Goal: Task Accomplishment & Management: Complete application form

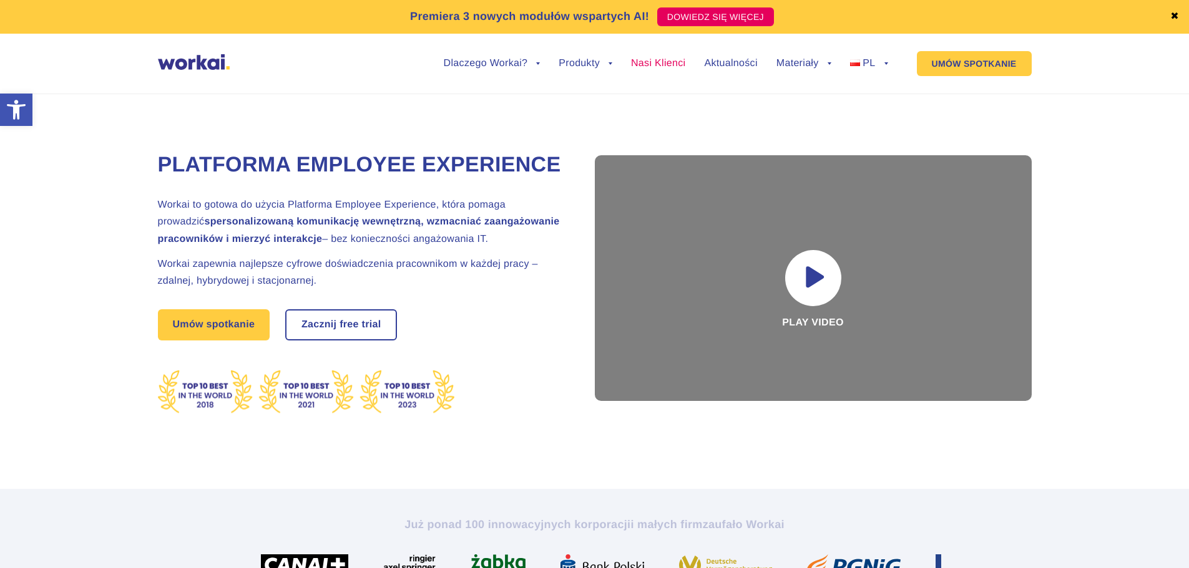
click at [656, 59] on link "Nasi Klienci" at bounding box center [658, 64] width 54 height 10
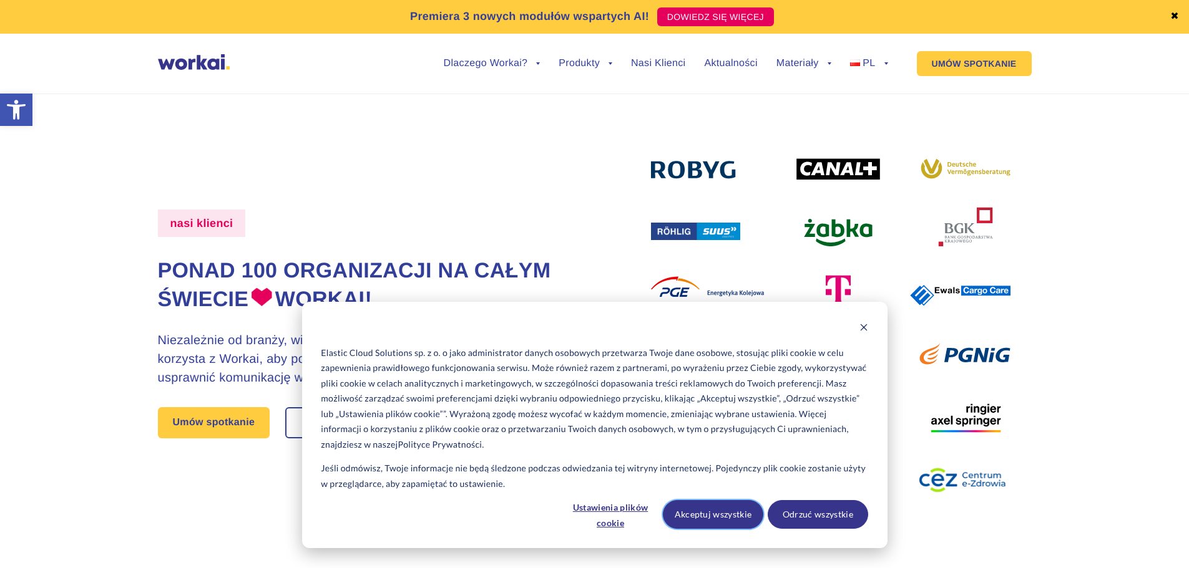
click at [738, 511] on button "Akceptuj wszystkie" at bounding box center [713, 514] width 100 height 29
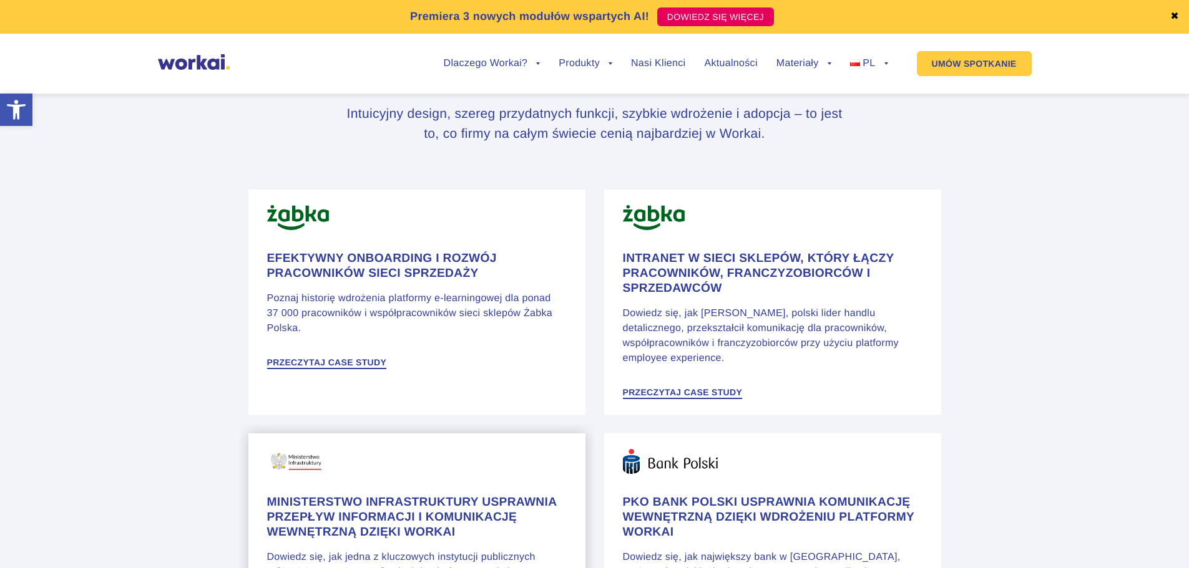
scroll to position [998, 0]
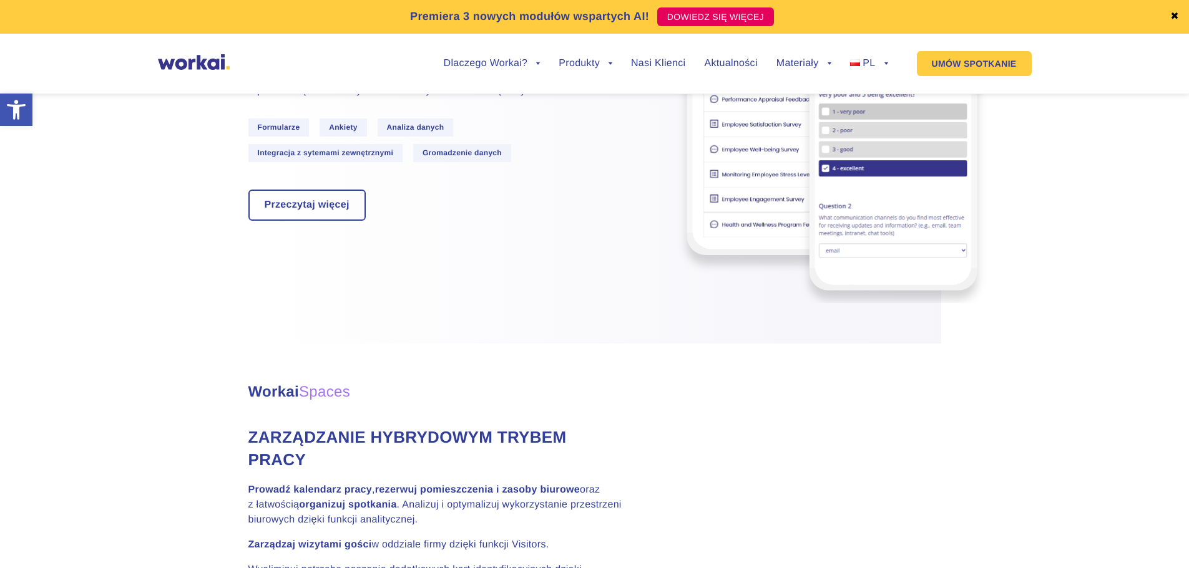
scroll to position [2837, 0]
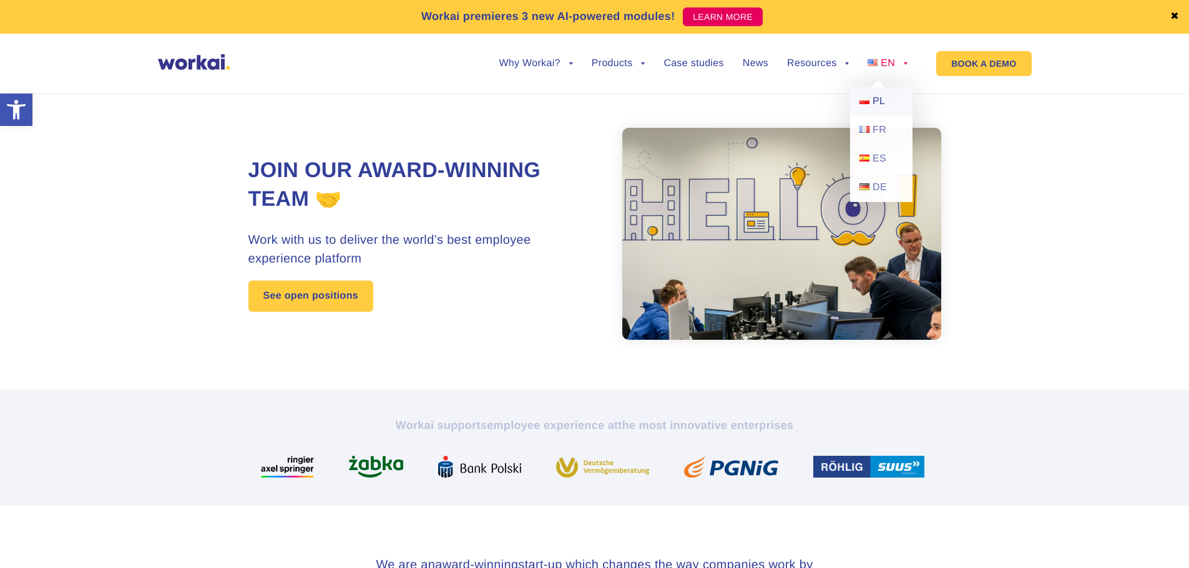
click at [872, 99] on span "PL" at bounding box center [878, 101] width 12 height 11
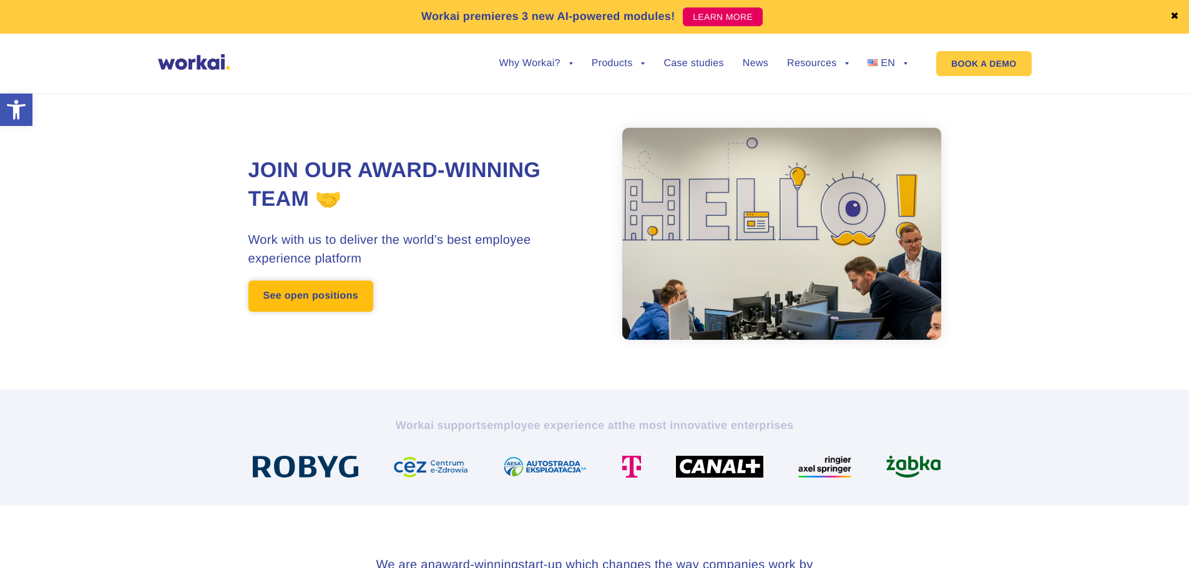
click at [338, 300] on link "See open positions" at bounding box center [310, 296] width 125 height 31
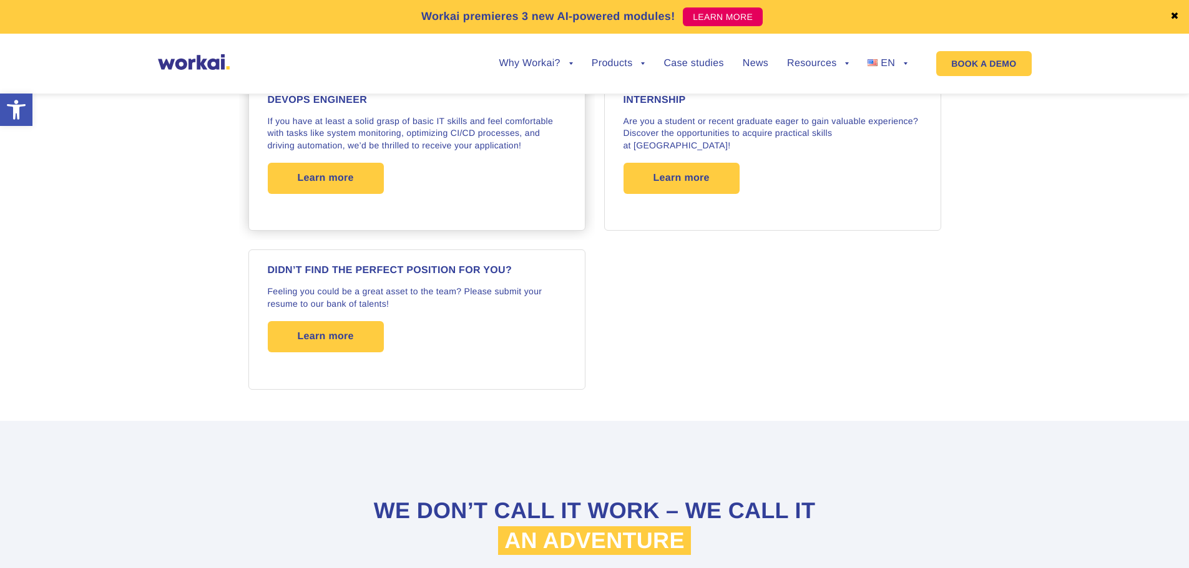
scroll to position [2120, 0]
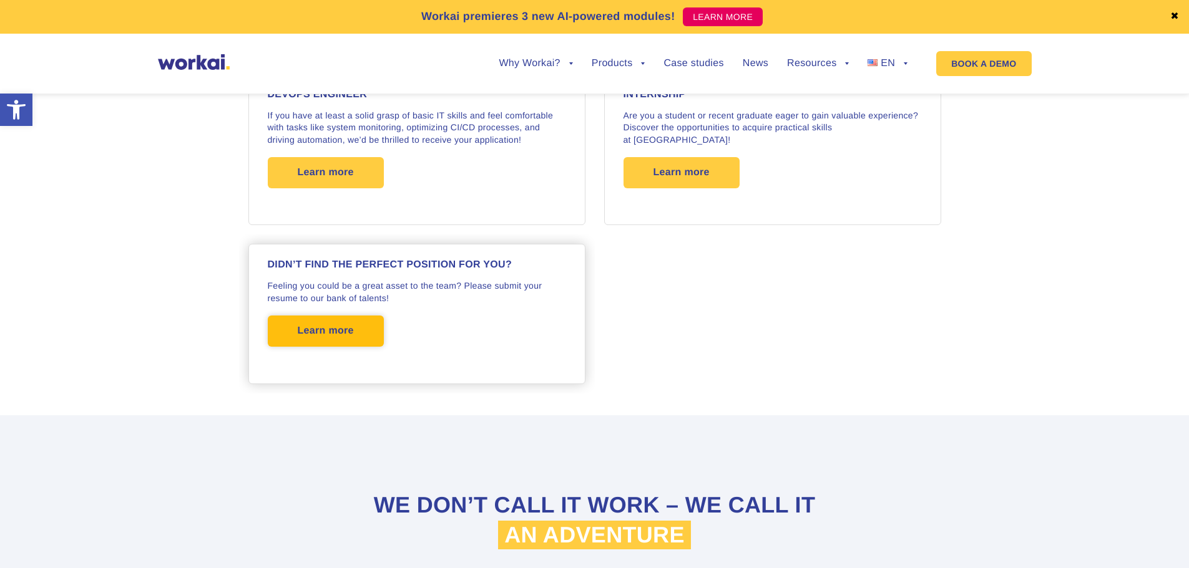
click at [356, 328] on span "Learn more" at bounding box center [326, 331] width 116 height 31
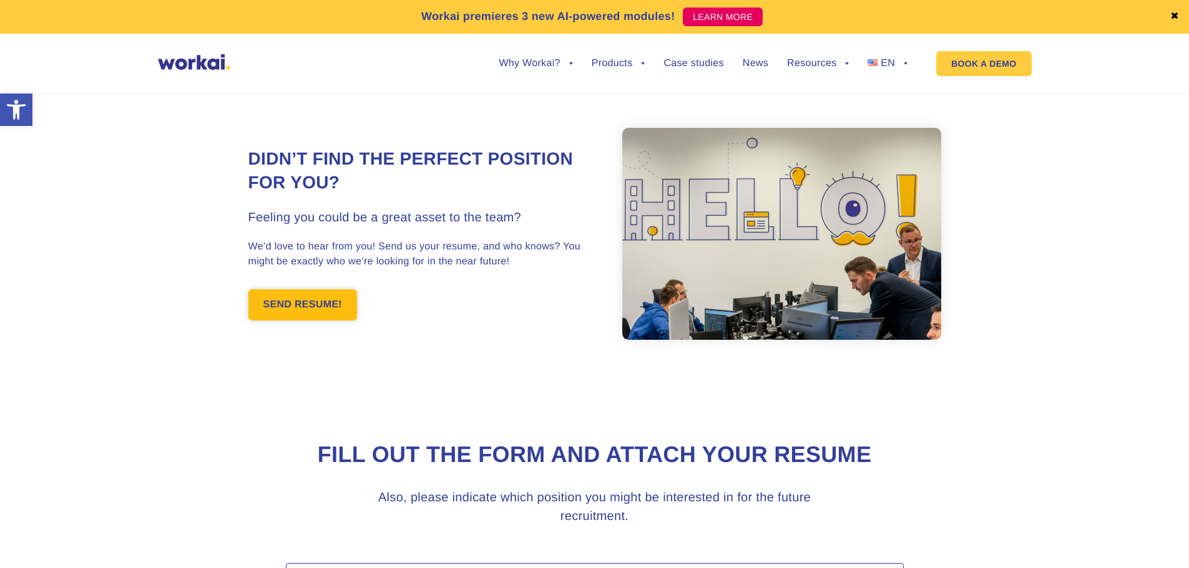
click at [319, 306] on link "SEND RESUME!" at bounding box center [302, 305] width 109 height 31
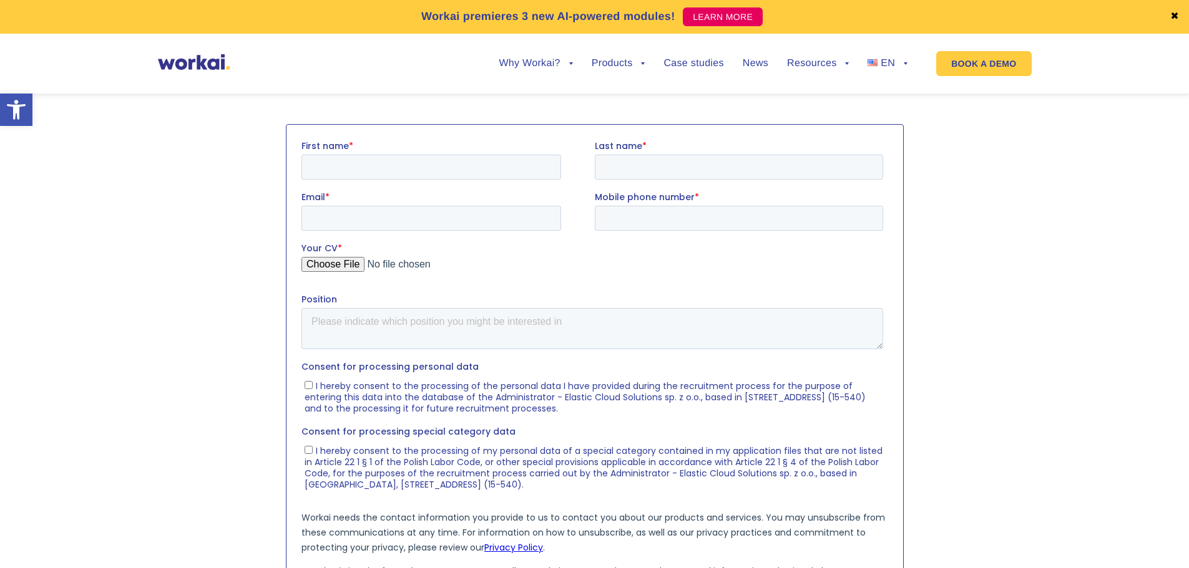
scroll to position [440, 0]
click at [386, 171] on input "First name *" at bounding box center [431, 166] width 260 height 25
type input "[PERSON_NAME]"
type input "Frąsiak"
type input "[EMAIL_ADDRESS][DOMAIN_NAME]"
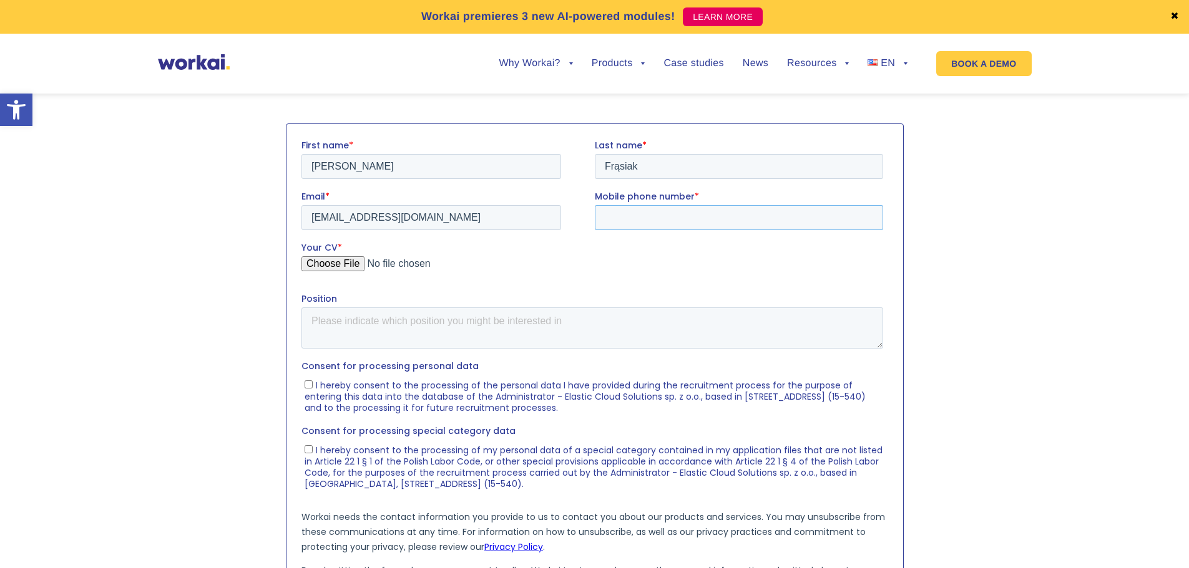
type input "[PHONE_NUMBER]"
click at [351, 265] on input "Your CV *" at bounding box center [592, 268] width 582 height 25
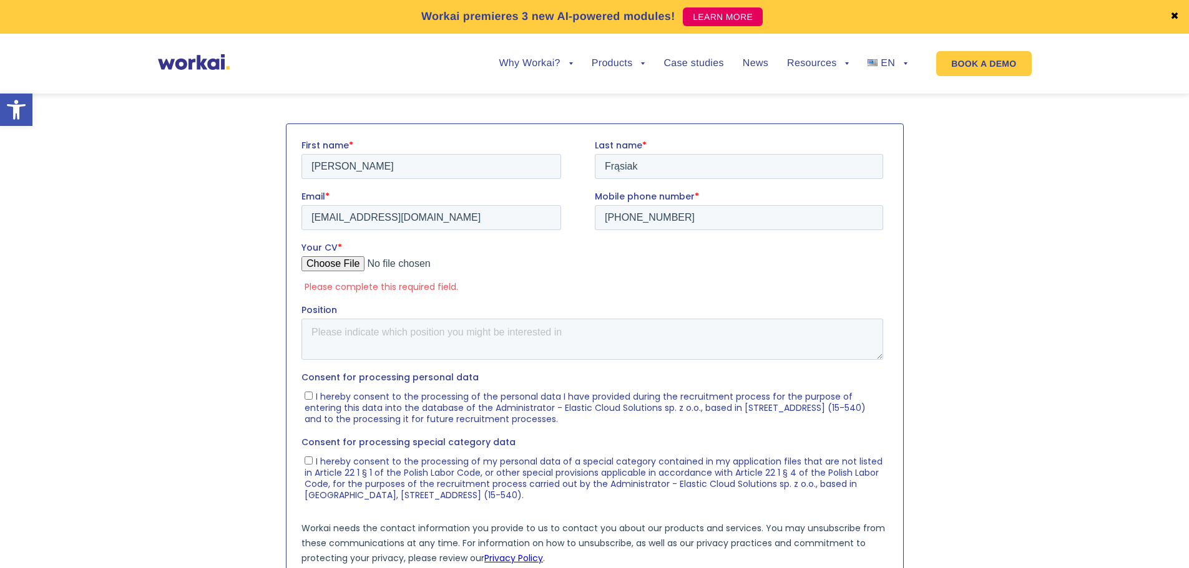
type input "C:\fakepath\[PERSON_NAME].pdf"
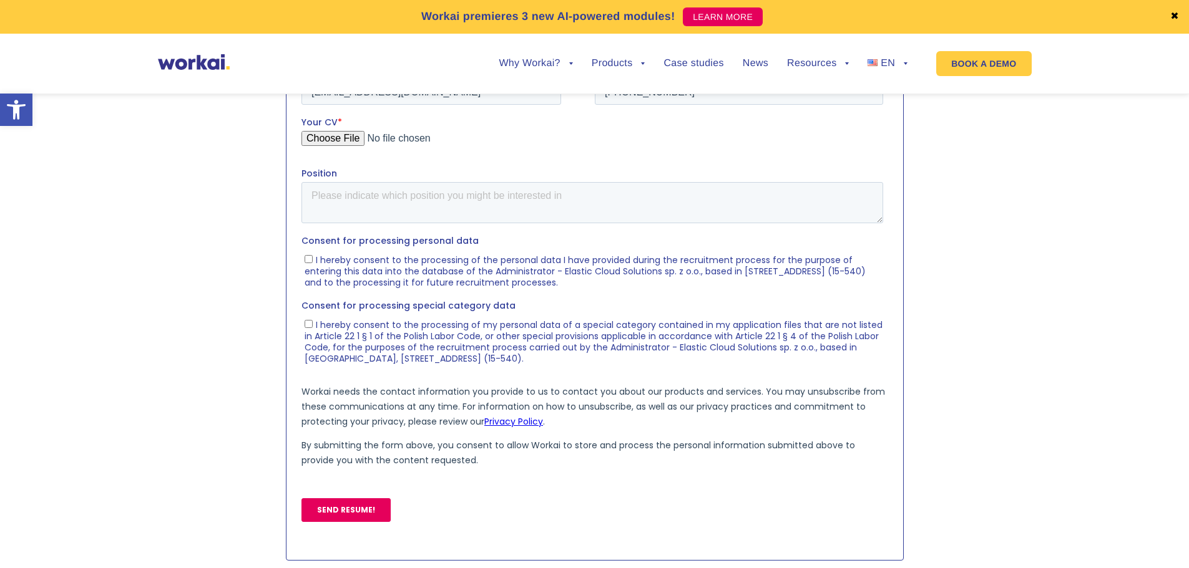
scroll to position [565, 0]
click at [305, 260] on input "I hereby consent to the processing of the personal data I have provided during …" at bounding box center [308, 259] width 8 height 8
checkbox input "true"
click at [309, 326] on input "I hereby consent to the processing of my personal data of a special category co…" at bounding box center [308, 324] width 8 height 8
checkbox input "true"
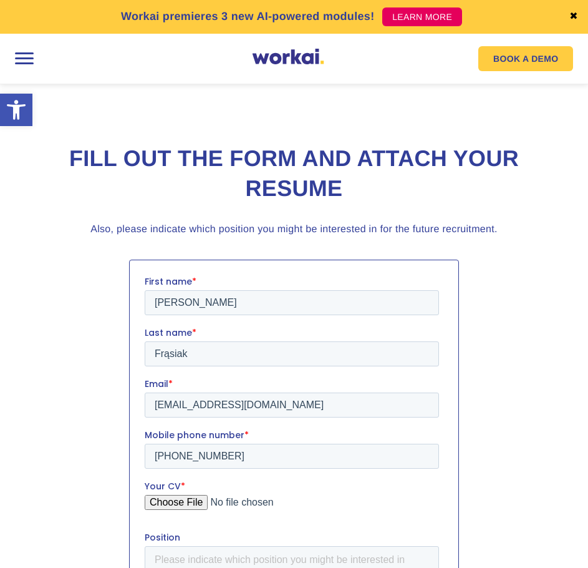
scroll to position [577, 0]
click at [175, 545] on textarea "Position" at bounding box center [291, 565] width 295 height 41
paste textarea "Data Analyst"
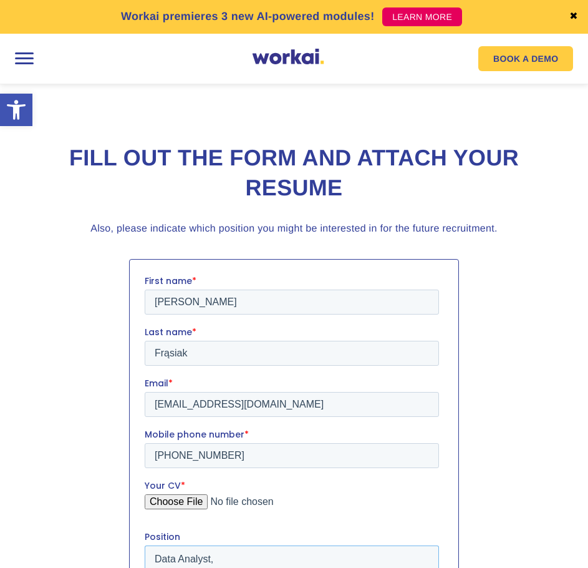
click at [233, 545] on textarea "Data Analyst," at bounding box center [291, 565] width 295 height 41
paste textarea "Product Analyst"
click at [313, 545] on textarea "Data Analyst, Product Analyst" at bounding box center [291, 565] width 295 height 41
paste textarea "Product Manager"
click at [414, 545] on textarea "Data Analyst, Product Analyst, Product Manager, Designer" at bounding box center [291, 565] width 295 height 41
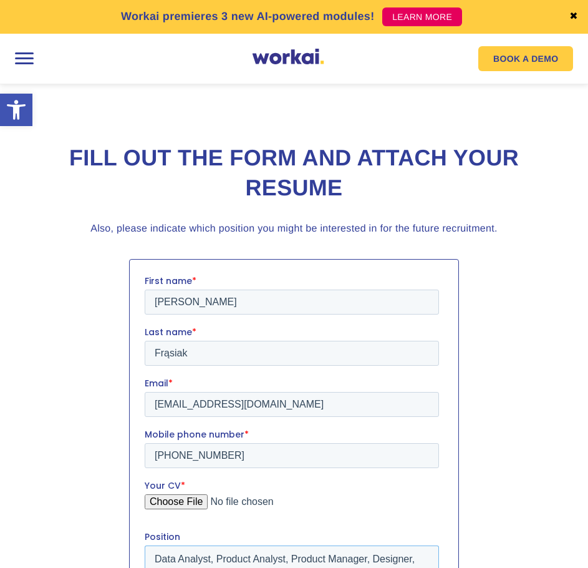
paste textarea "Business Development Analyst"
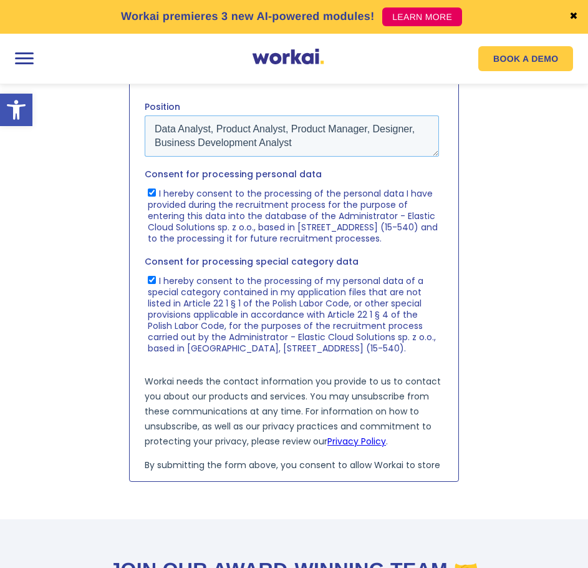
scroll to position [1076, 0]
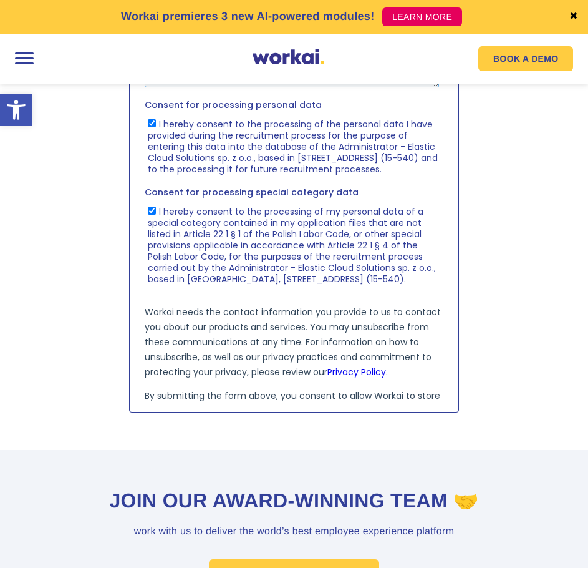
type textarea "Data Analyst, Product Analyst, Product Manager, Designer, Business Development …"
click at [165, 464] on input "SEND RESUME!" at bounding box center [188, 476] width 89 height 24
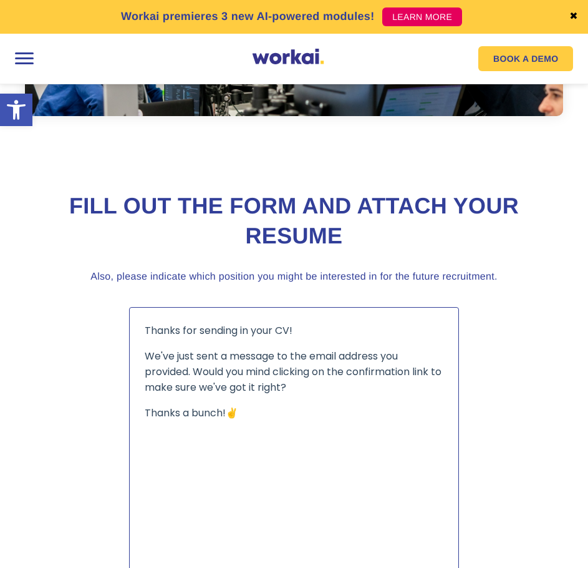
scroll to position [452, 0]
